Goal: Task Accomplishment & Management: Use online tool/utility

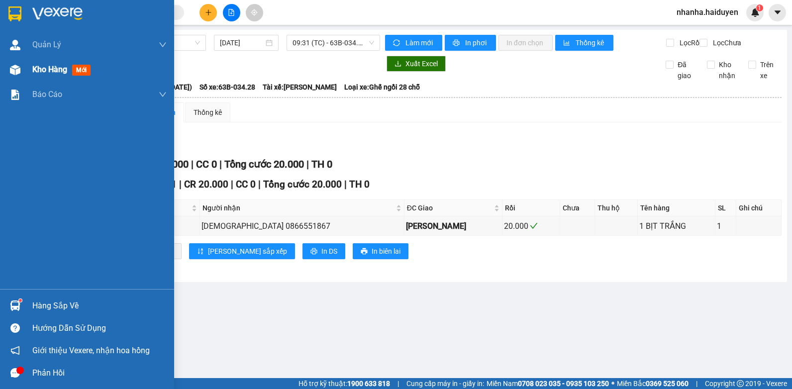
click at [28, 73] on div "Kho hàng mới" at bounding box center [87, 69] width 174 height 25
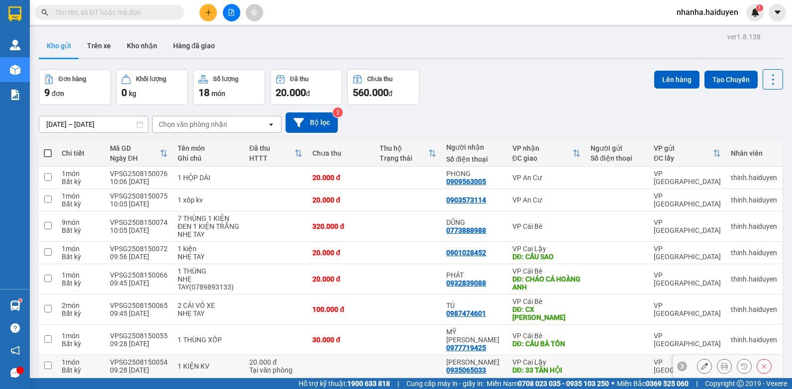
scroll to position [55, 0]
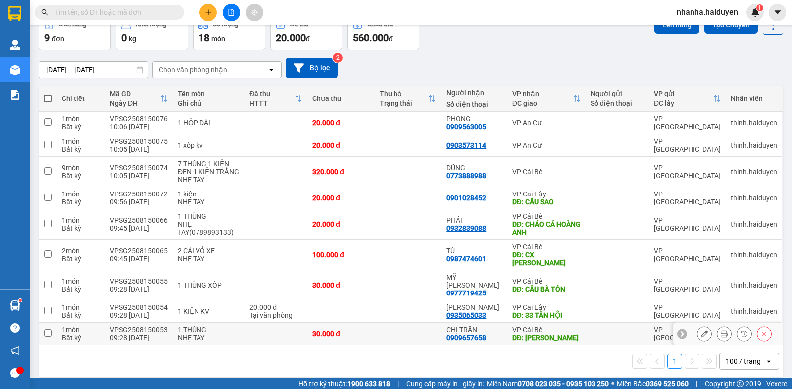
click at [512, 334] on div "DĐ: VLXD HỒNG QUANG" at bounding box center [546, 338] width 68 height 8
checkbox input "true"
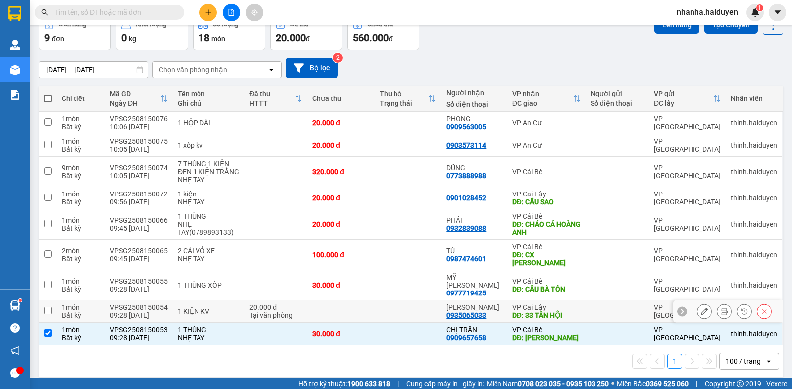
click at [526, 303] on div "VP Cai Lậy" at bounding box center [546, 307] width 68 height 8
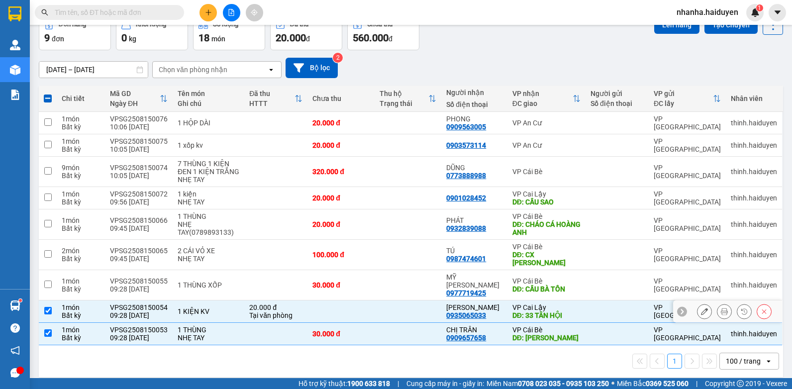
click at [526, 303] on div "VP Cai Lậy" at bounding box center [546, 307] width 68 height 8
checkbox input "false"
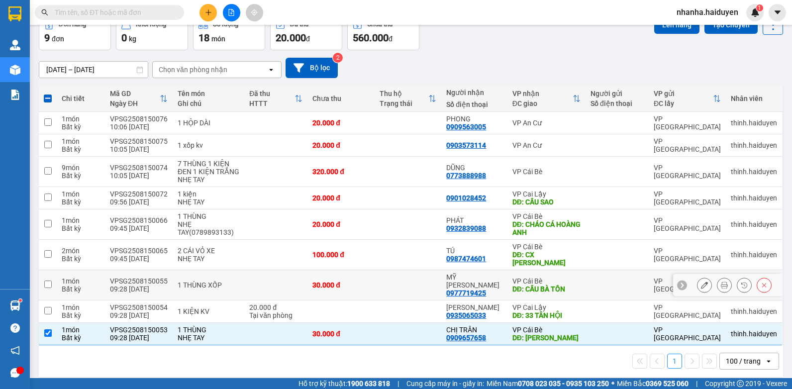
click at [531, 285] on div "DĐ: CẦU BÀ TỒN" at bounding box center [546, 289] width 68 height 8
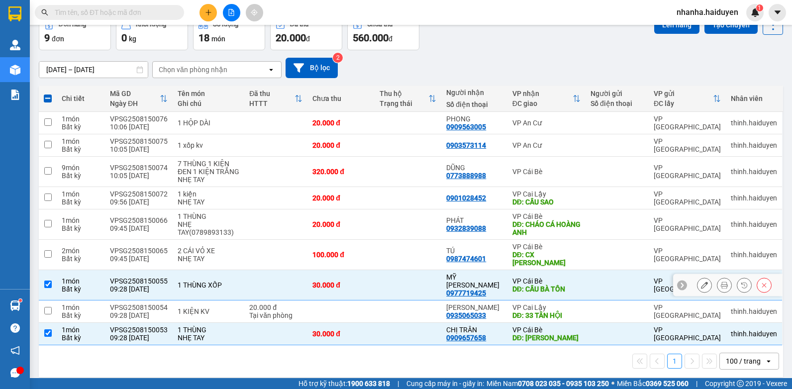
click at [531, 285] on div "DĐ: CẦU BÀ TỒN" at bounding box center [546, 289] width 68 height 8
checkbox input "false"
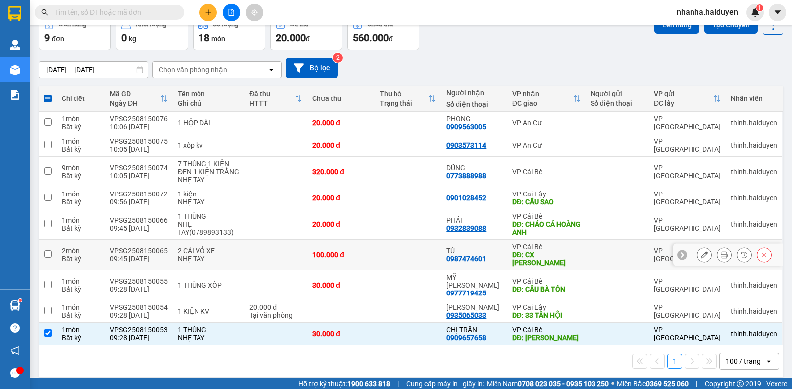
click at [585, 256] on td at bounding box center [616, 255] width 63 height 30
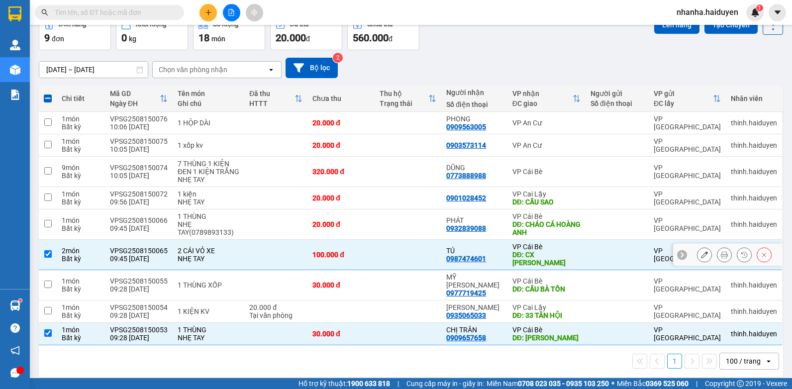
click at [590, 251] on div at bounding box center [616, 255] width 53 height 8
checkbox input "false"
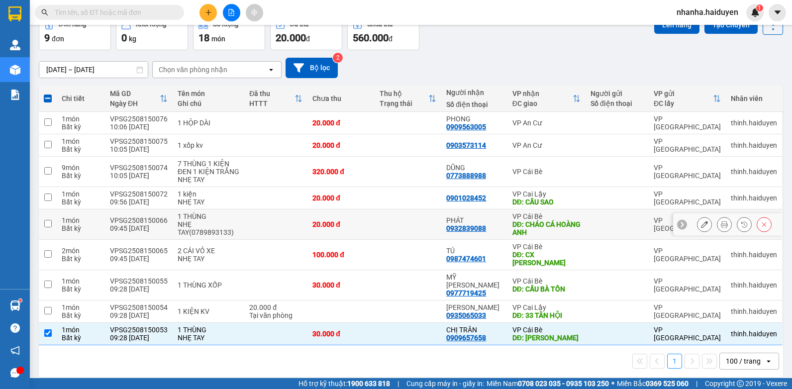
click at [558, 221] on div "DĐ: CHÁO CÁ HOÀNG ANH" at bounding box center [546, 228] width 68 height 16
checkbox input "true"
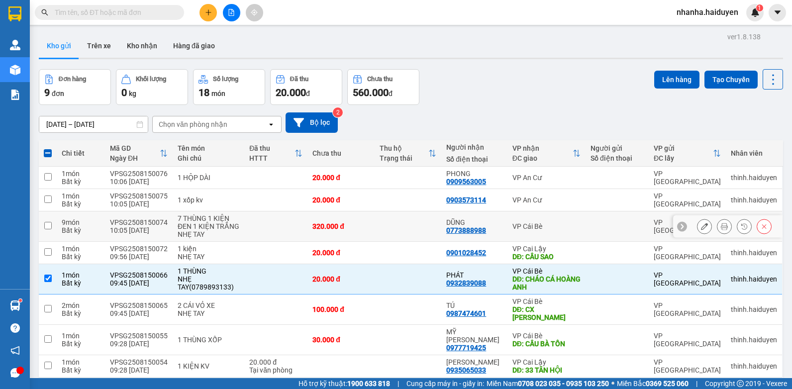
scroll to position [50, 0]
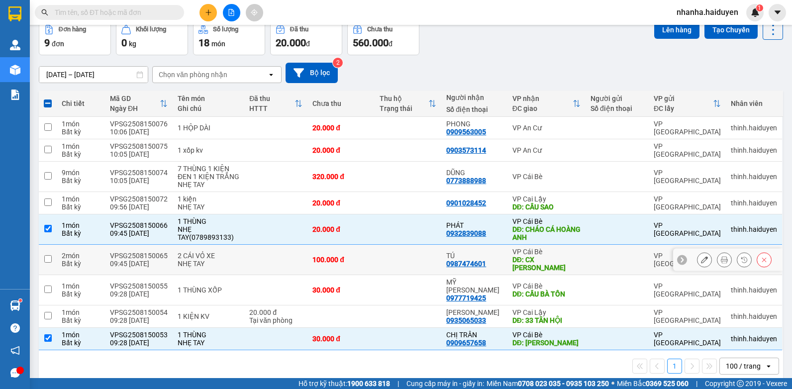
click at [591, 264] on td at bounding box center [616, 260] width 63 height 30
checkbox input "true"
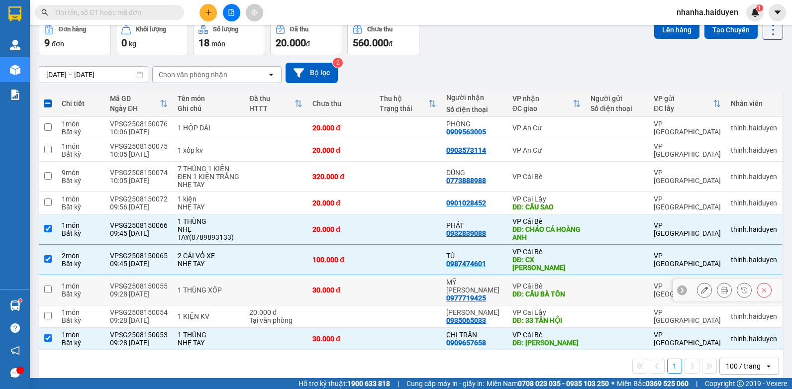
scroll to position [0, 0]
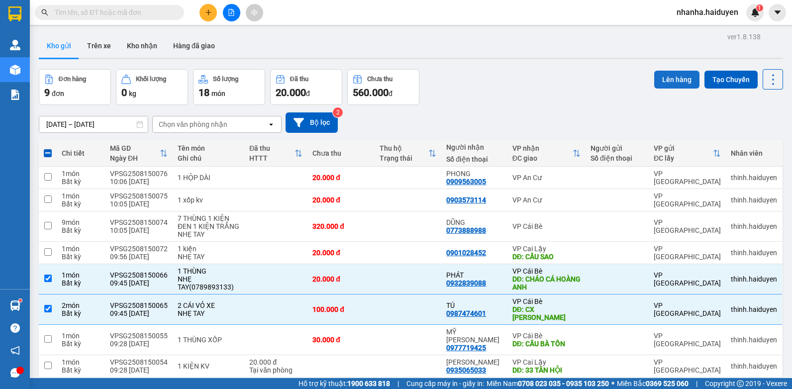
click at [661, 76] on button "Lên hàng" at bounding box center [676, 80] width 45 height 18
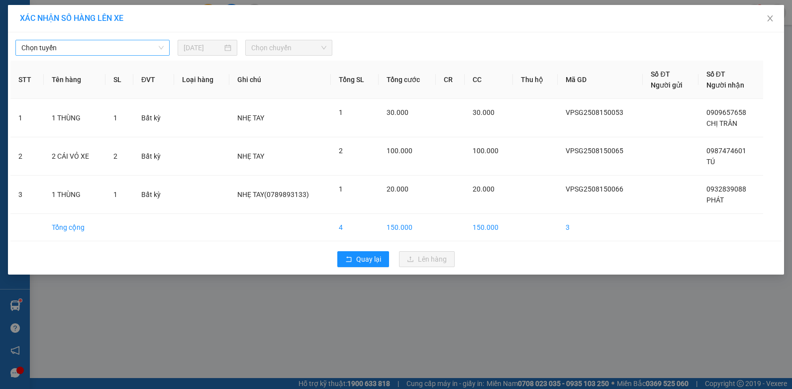
click at [81, 48] on span "Chọn tuyến" at bounding box center [92, 47] width 142 height 15
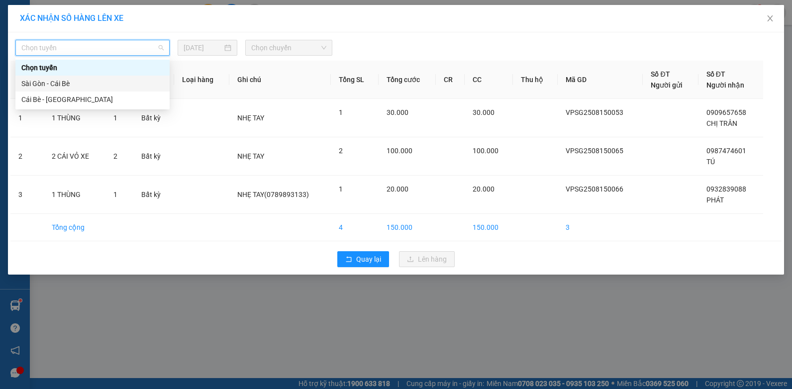
click at [65, 84] on div "Sài Gòn - Cái Bè" at bounding box center [92, 83] width 142 height 11
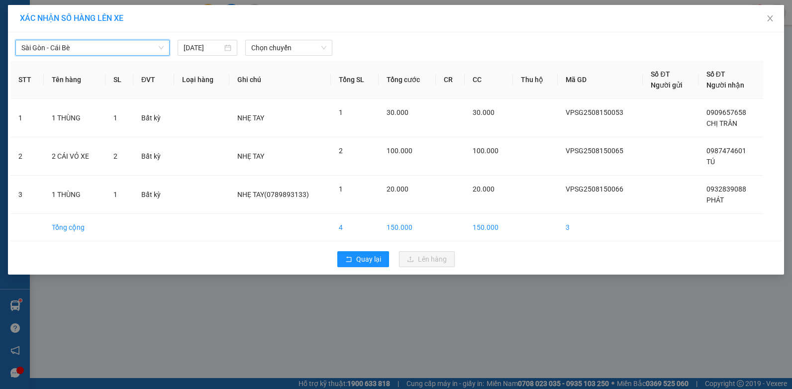
click at [271, 37] on div "Sài Gòn - Cái Bè Sài Gòn - Cái Bè 15/08/2025 Chọn chuyến" at bounding box center [395, 45] width 771 height 21
click at [269, 44] on span "Chọn chuyến" at bounding box center [288, 47] width 75 height 15
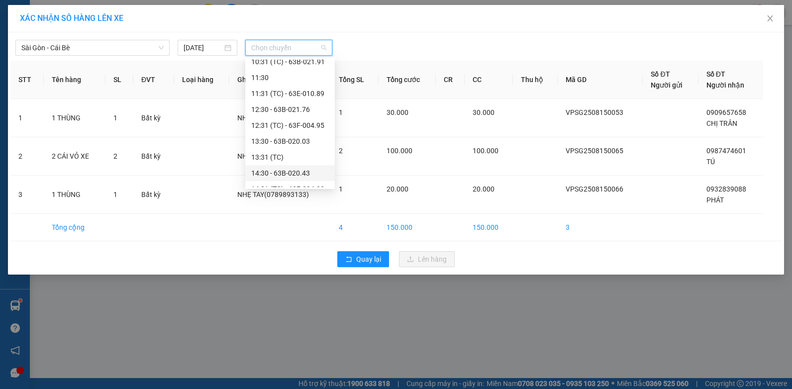
scroll to position [99, 0]
click at [313, 93] on div "10:30 - 63E-009.69" at bounding box center [290, 95] width 78 height 11
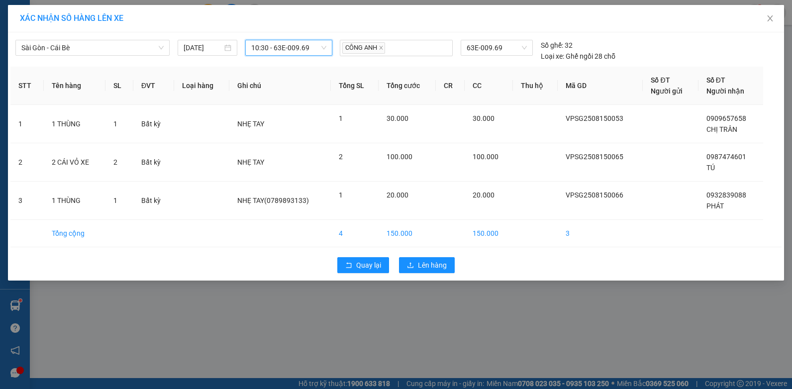
click at [438, 257] on div "Quay lại Lên hàng" at bounding box center [395, 265] width 771 height 26
click at [436, 265] on span "Lên hàng" at bounding box center [432, 265] width 29 height 11
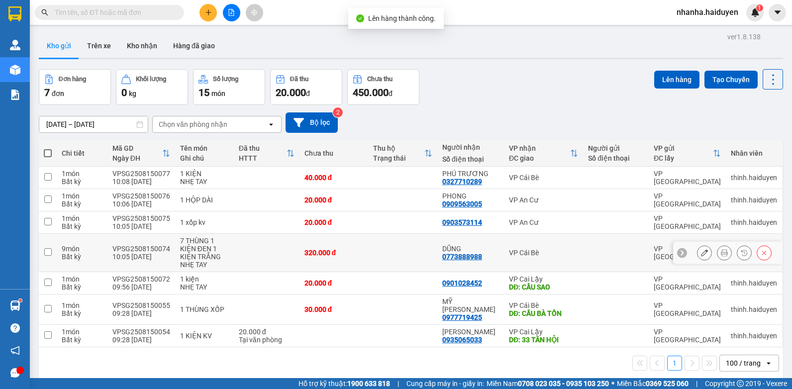
scroll to position [46, 0]
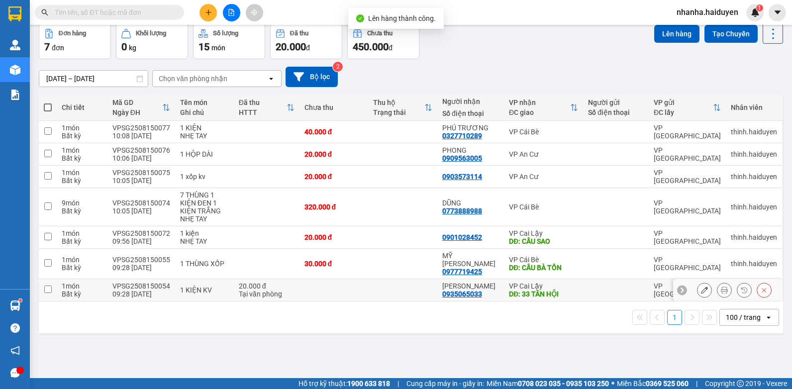
click at [573, 279] on td "VP Cai Lậy DĐ: 33 TÂN HỘI" at bounding box center [543, 290] width 79 height 22
checkbox input "true"
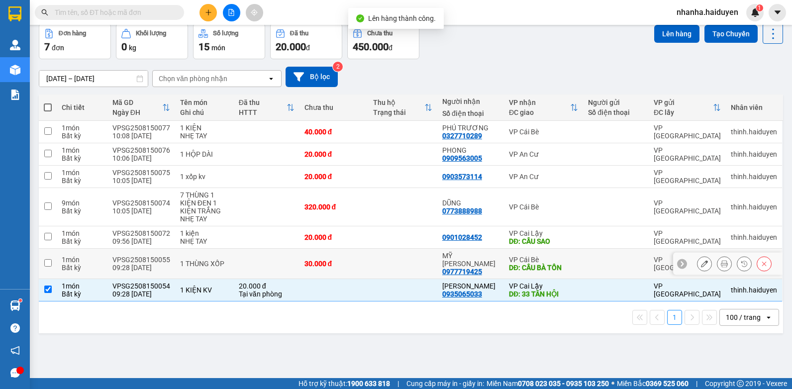
click at [572, 264] on div "DĐ: CẦU BÀ TỒN" at bounding box center [543, 268] width 69 height 8
checkbox input "true"
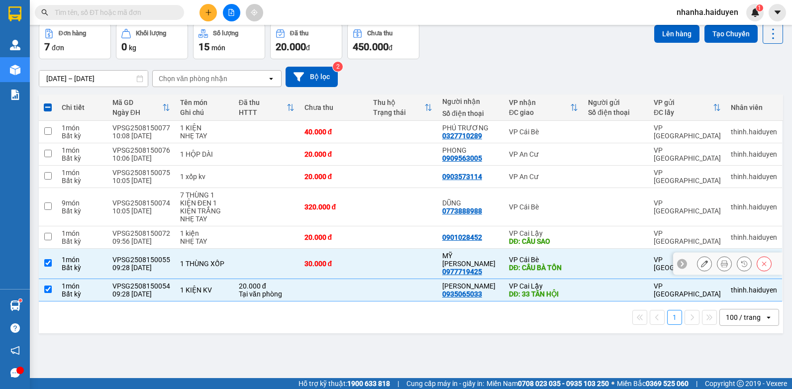
scroll to position [0, 0]
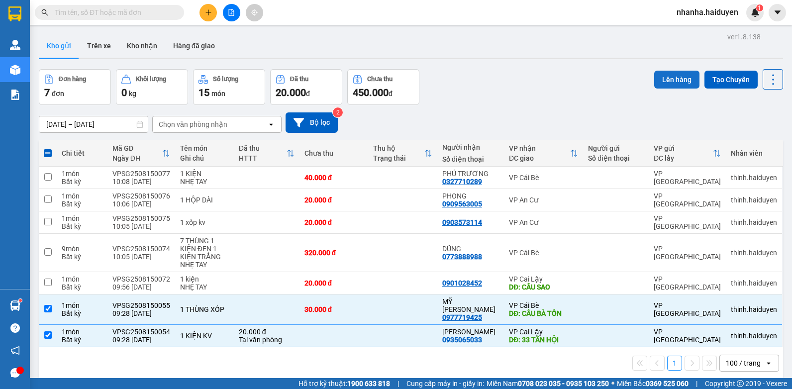
click at [663, 73] on button "Lên hàng" at bounding box center [676, 80] width 45 height 18
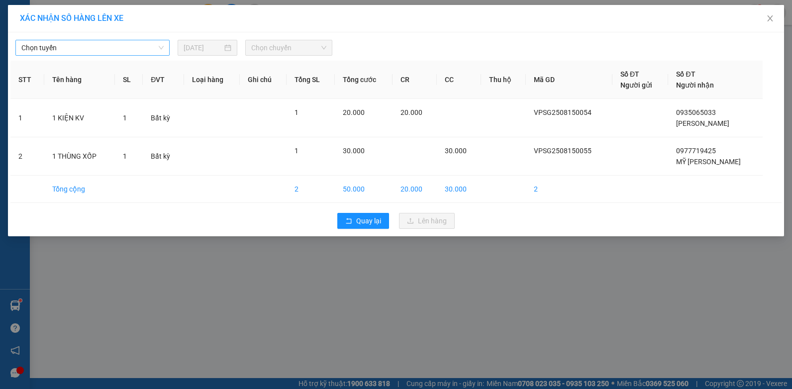
click at [127, 52] on span "Chọn tuyến" at bounding box center [92, 47] width 142 height 15
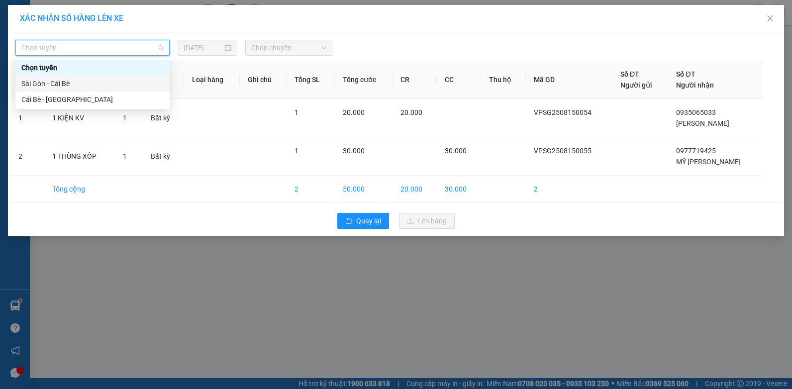
click at [113, 79] on div "Sài Gòn - Cái Bè" at bounding box center [92, 83] width 142 height 11
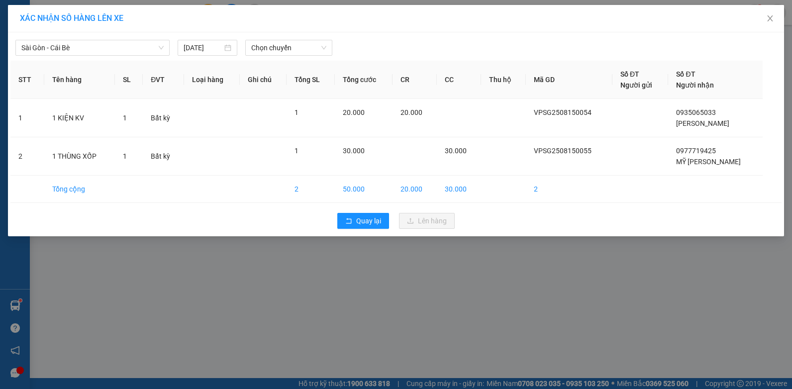
click at [314, 37] on div "Sài Gòn - Cái Bè 15/08/2025 Chọn chuyến" at bounding box center [395, 45] width 771 height 21
click at [315, 43] on span "Chọn chuyến" at bounding box center [288, 47] width 75 height 15
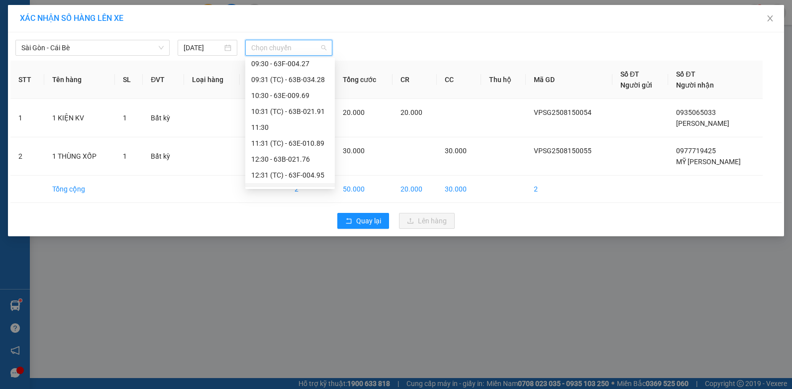
scroll to position [50, 0]
click at [303, 158] on div "10:31 (TC) - 63B-021.91" at bounding box center [290, 161] width 78 height 11
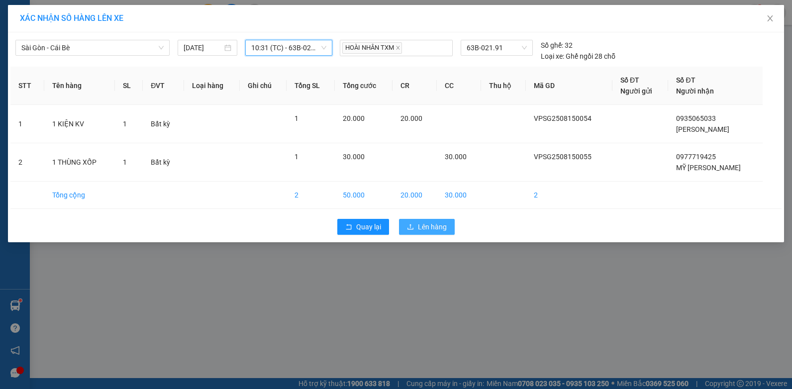
click at [424, 223] on span "Lên hàng" at bounding box center [432, 226] width 29 height 11
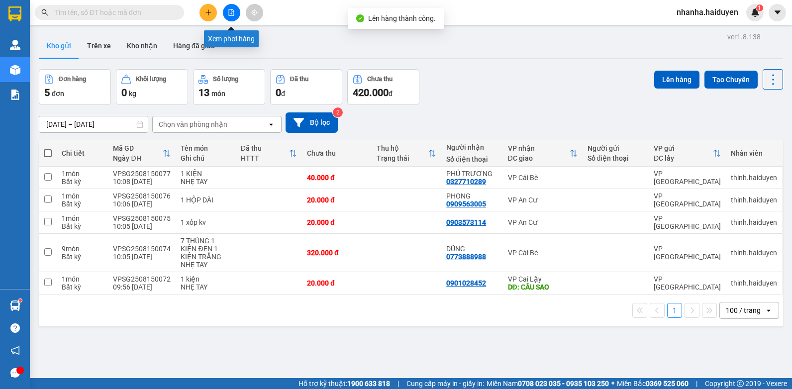
click at [234, 8] on button at bounding box center [231, 12] width 17 height 17
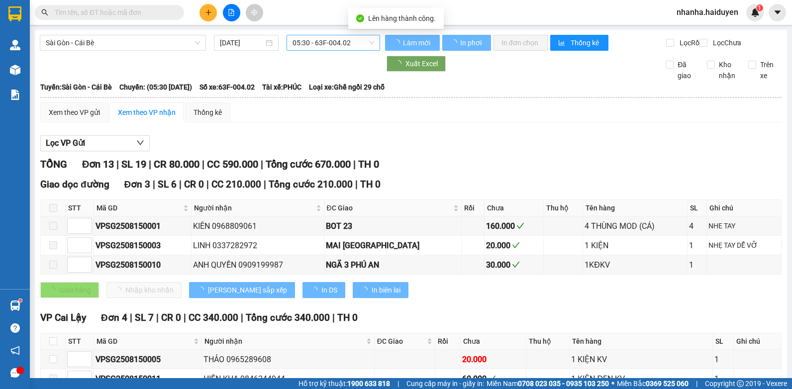
click at [340, 41] on span "05:30 - 63F-004.02" at bounding box center [333, 42] width 82 height 15
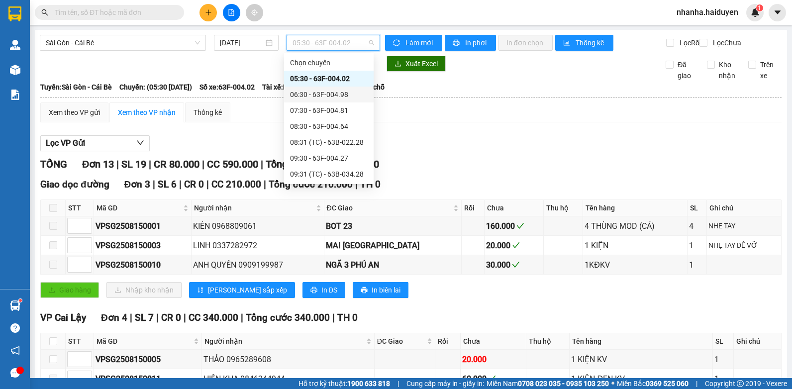
scroll to position [50, 0]
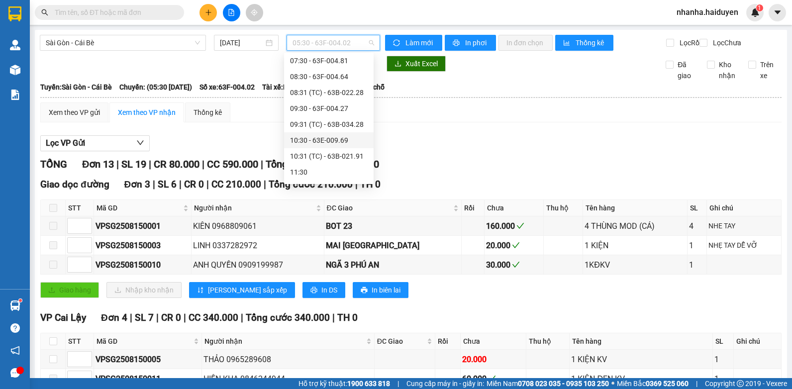
click at [323, 139] on div "10:30 - 63E-009.69" at bounding box center [329, 140] width 78 height 11
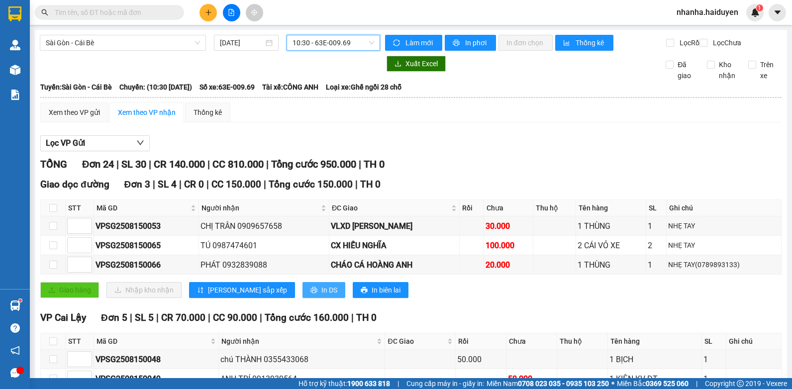
click at [302, 290] on button "In DS" at bounding box center [323, 290] width 43 height 16
click at [351, 46] on span "10:30 - 63E-009.69" at bounding box center [333, 42] width 82 height 15
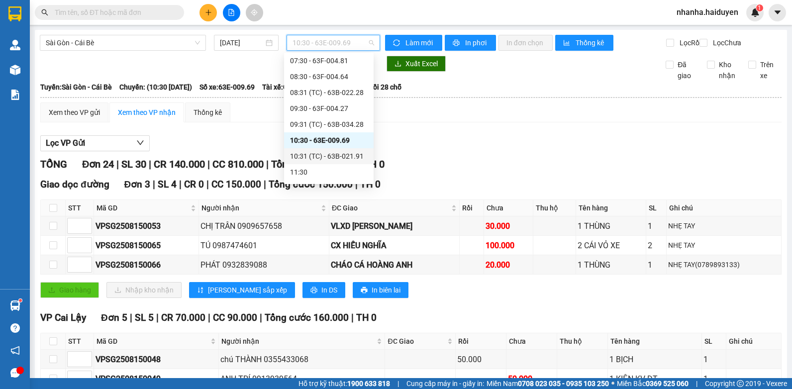
click at [323, 147] on div "10:30 - 63E-009.69" at bounding box center [329, 140] width 90 height 16
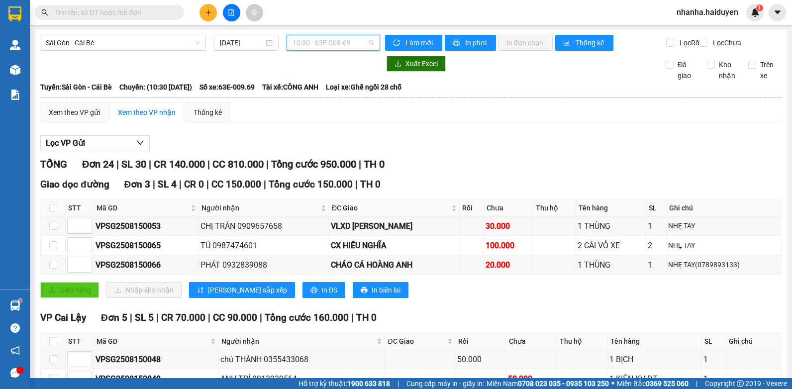
click at [342, 38] on span "10:30 - 63E-009.69" at bounding box center [333, 42] width 82 height 15
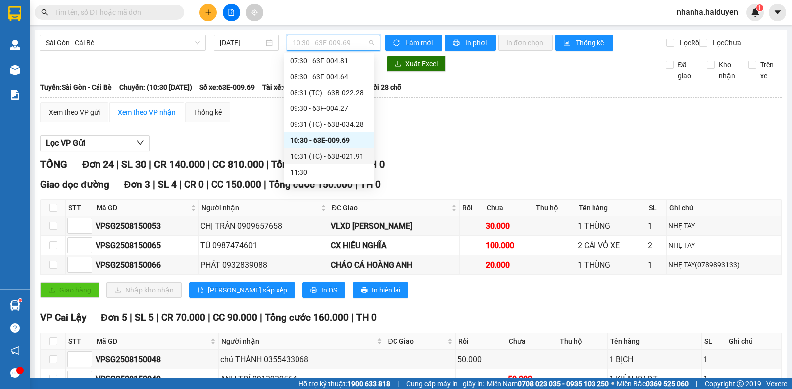
click at [337, 154] on div "10:31 (TC) - 63B-021.91" at bounding box center [329, 156] width 78 height 11
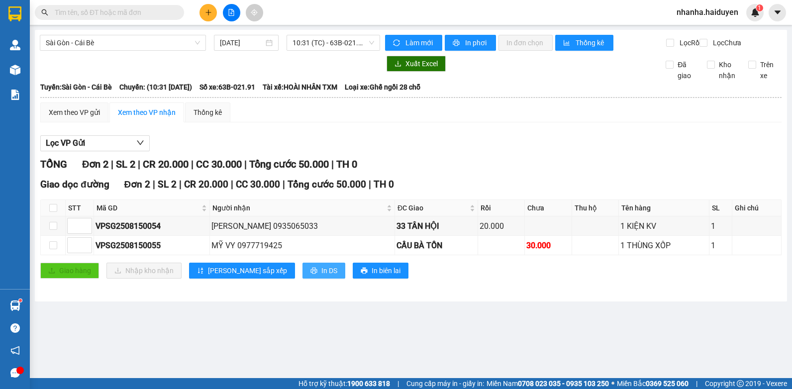
click at [321, 276] on span "In DS" at bounding box center [329, 270] width 16 height 11
click at [49, 212] on input "checkbox" at bounding box center [53, 208] width 8 height 8
checkbox input "true"
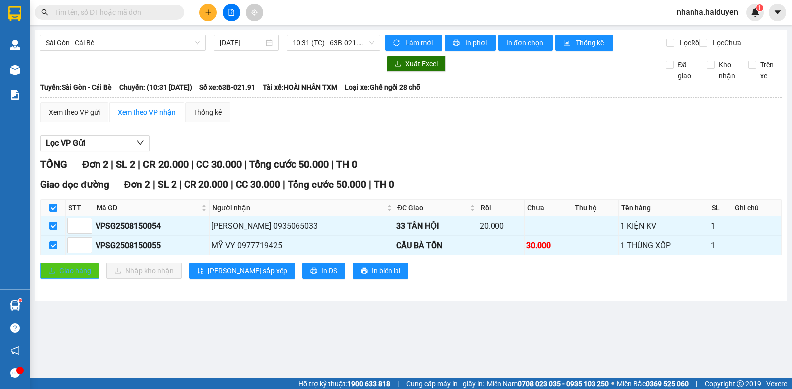
click at [52, 275] on span "upload" at bounding box center [51, 271] width 7 height 8
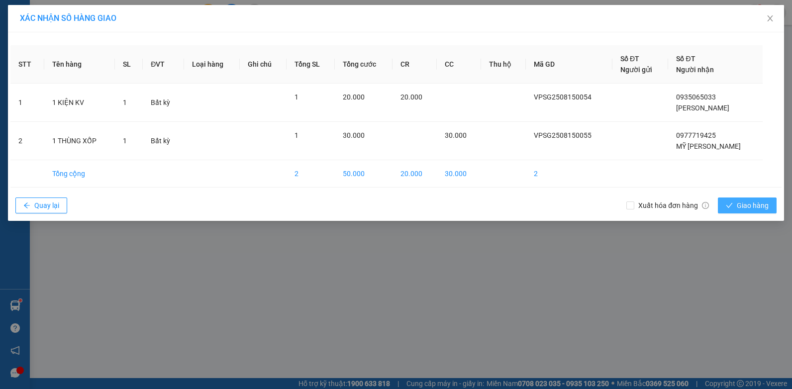
click at [723, 203] on button "Giao hàng" at bounding box center [747, 205] width 59 height 16
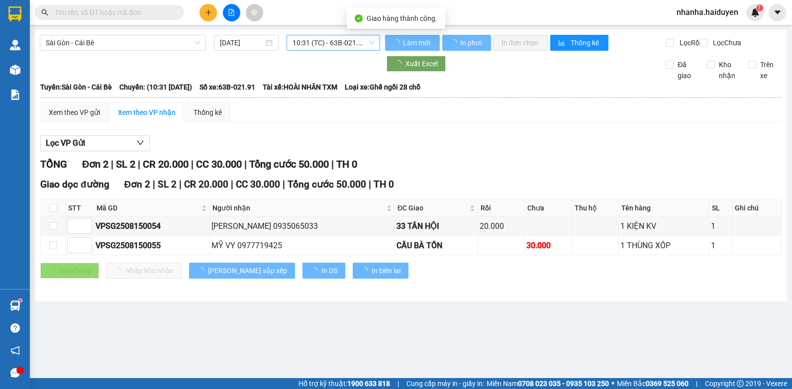
click at [367, 41] on span "10:31 (TC) - 63B-021.91" at bounding box center [333, 42] width 82 height 15
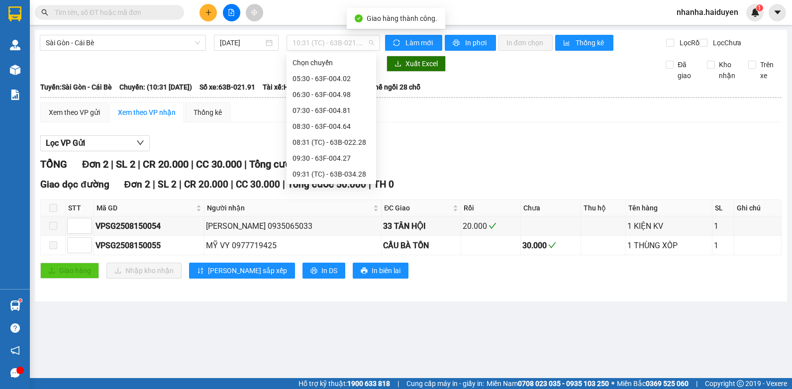
scroll to position [32, 0]
click at [343, 159] on div "10:30 - 63E-009.69" at bounding box center [331, 158] width 78 height 11
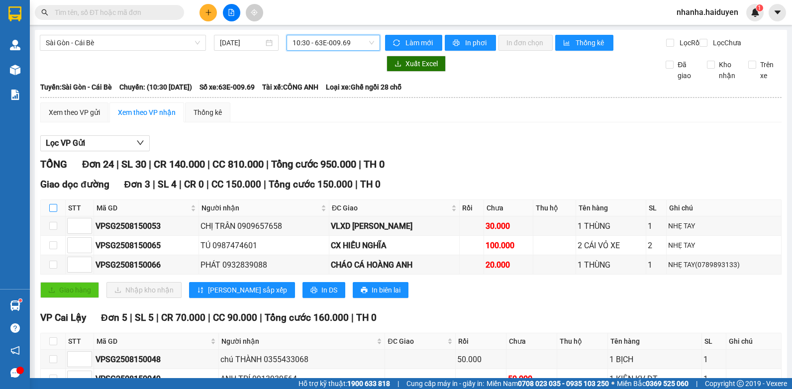
click at [54, 212] on input "checkbox" at bounding box center [53, 208] width 8 height 8
checkbox input "true"
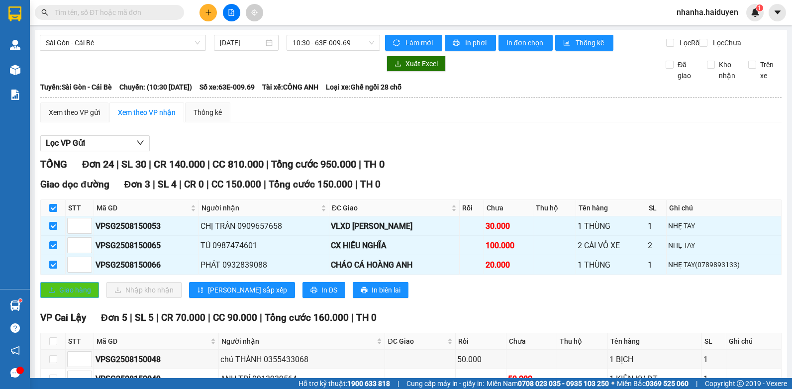
click at [64, 295] on span "Giao hàng" at bounding box center [75, 290] width 32 height 11
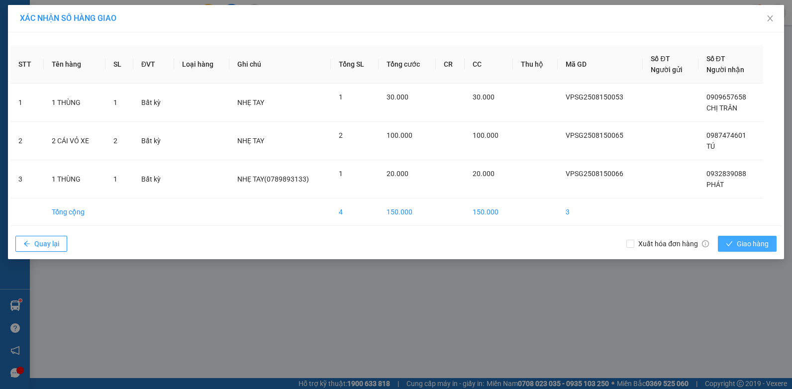
click at [758, 242] on span "Giao hàng" at bounding box center [753, 243] width 32 height 11
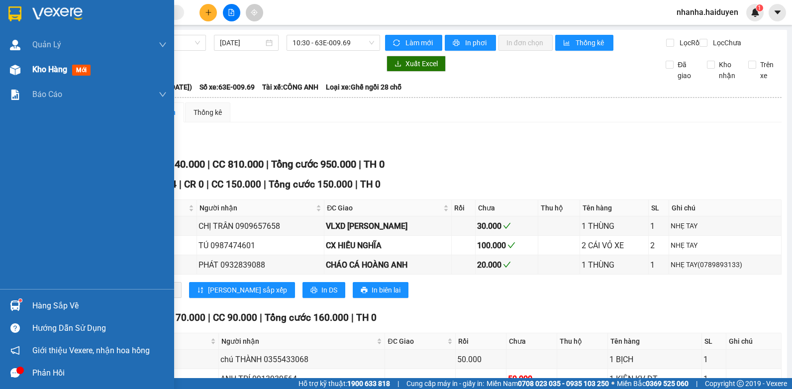
click at [17, 72] on img at bounding box center [15, 70] width 10 height 10
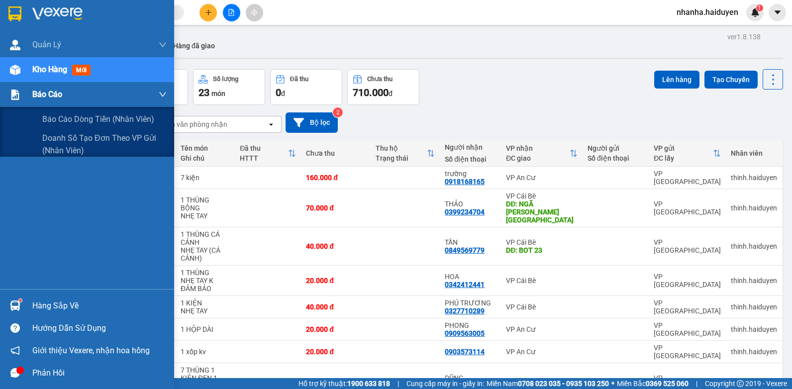
click at [34, 95] on span "Báo cáo" at bounding box center [47, 94] width 30 height 12
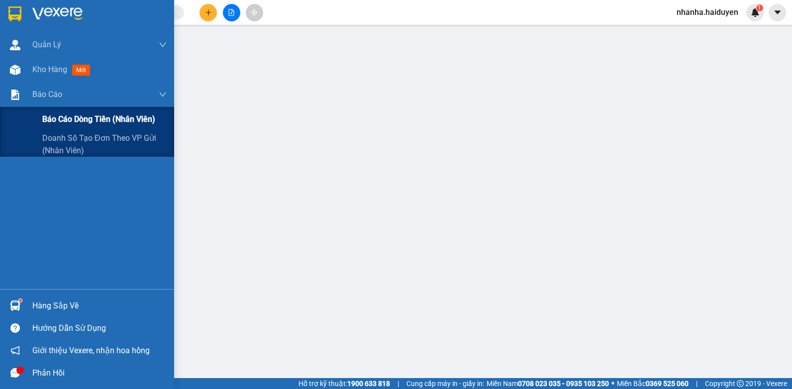
click at [65, 111] on div "Báo cáo dòng tiền (nhân viên)" at bounding box center [104, 119] width 124 height 25
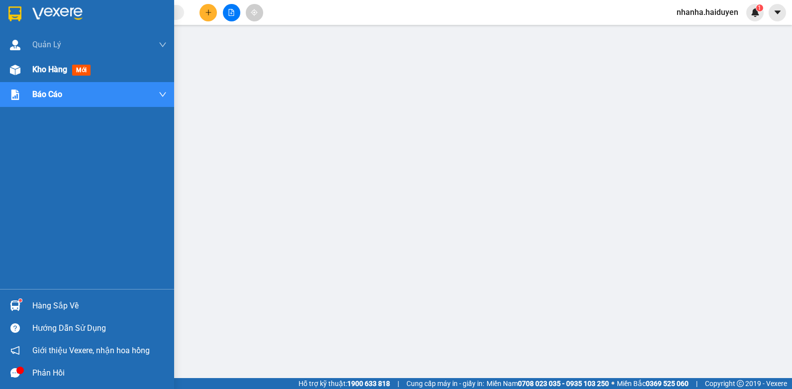
click at [13, 71] on img at bounding box center [15, 70] width 10 height 10
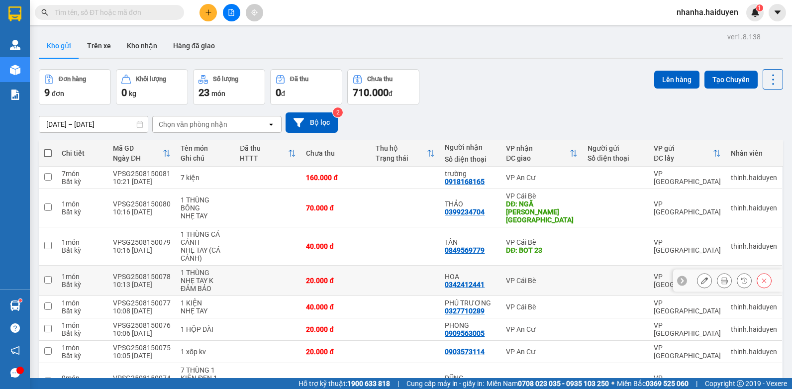
scroll to position [79, 0]
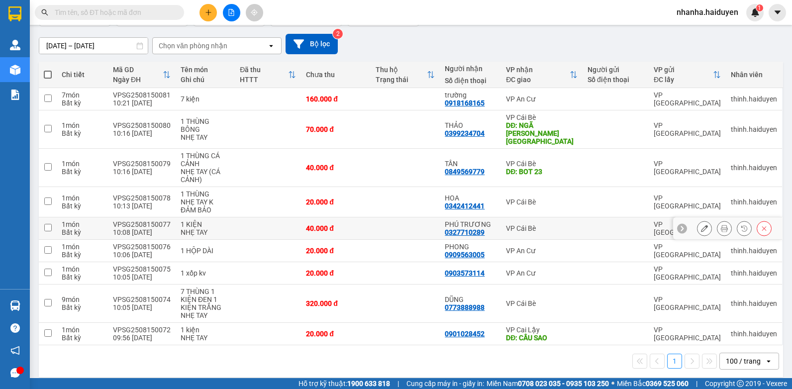
click at [536, 228] on td "VP Cái Bè" at bounding box center [542, 228] width 82 height 22
checkbox input "true"
